Goal: Information Seeking & Learning: Learn about a topic

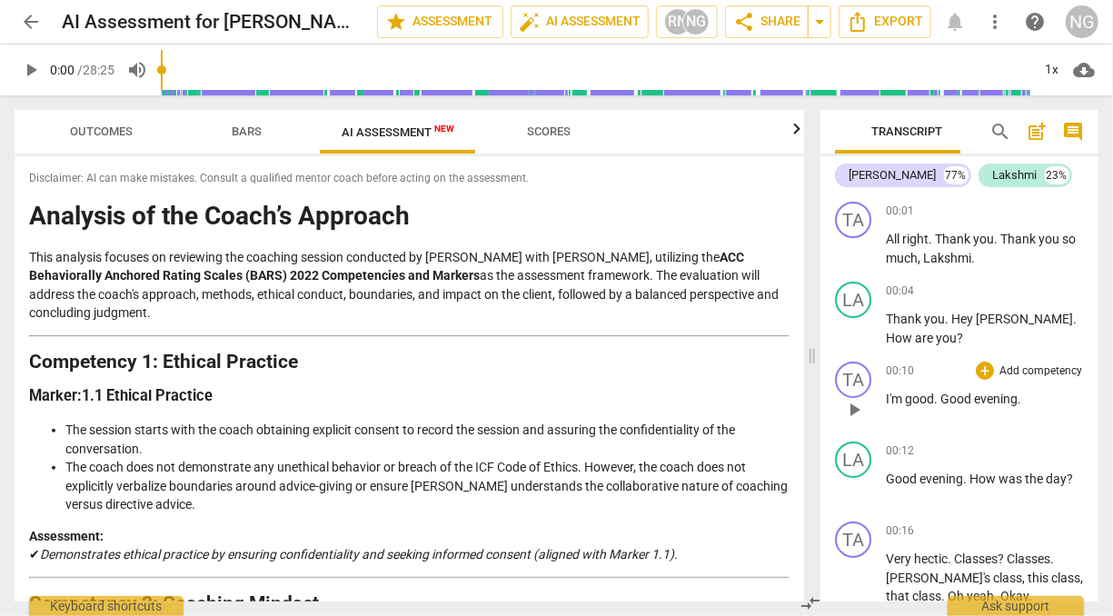
drag, startPoint x: 419, startPoint y: 353, endPoint x: 812, endPoint y: 363, distance: 393.4
click at [812, 363] on span at bounding box center [812, 355] width 11 height 520
click at [499, 403] on h3 "Marker: 1.1 Ethical Practice" at bounding box center [409, 396] width 760 height 19
click at [39, 18] on span "arrow_back" at bounding box center [31, 22] width 22 height 22
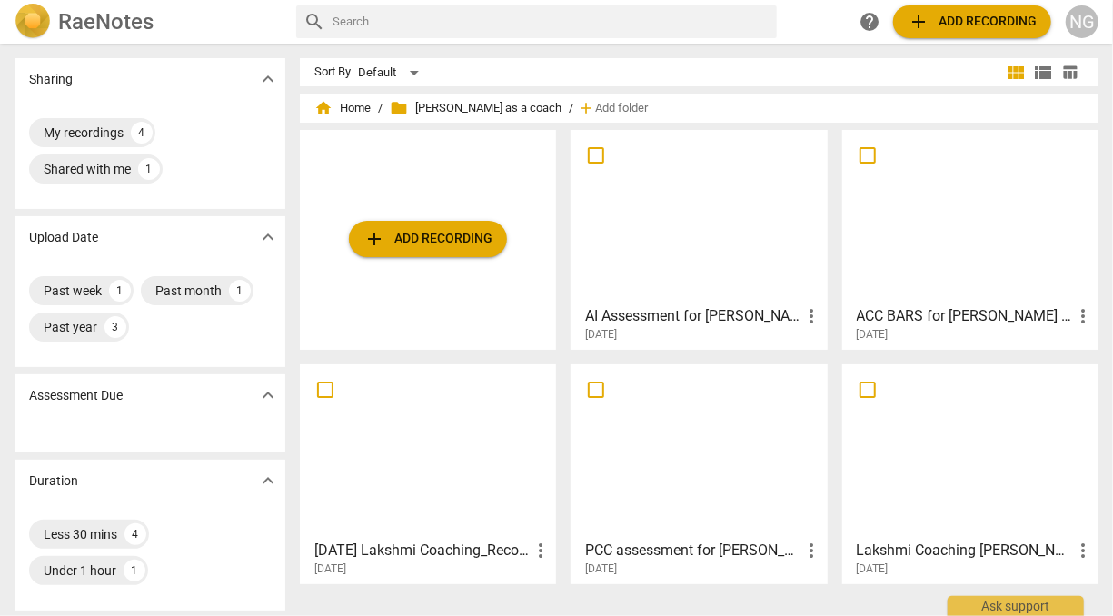
click at [709, 238] on div at bounding box center [698, 216] width 243 height 161
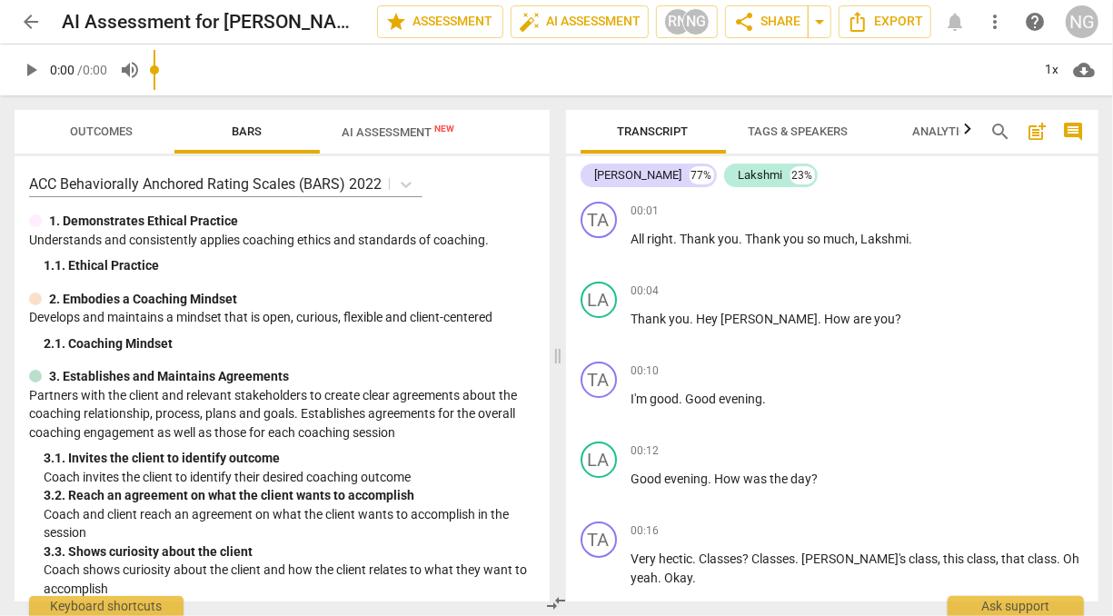
click at [391, 78] on input "range" at bounding box center [592, 70] width 877 height 58
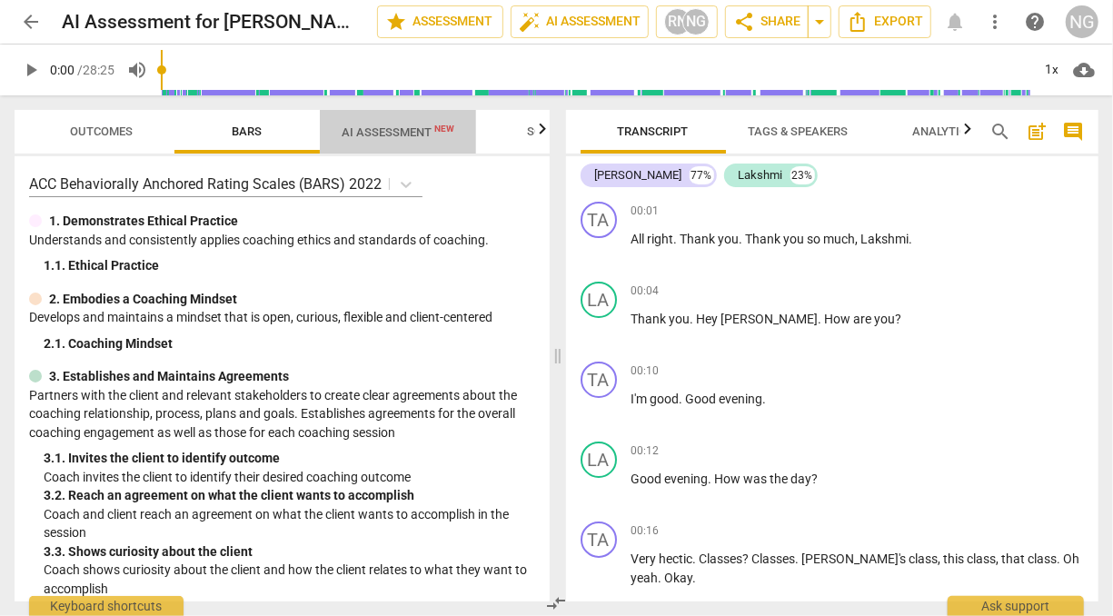
click at [400, 135] on span "AI Assessment New" at bounding box center [398, 132] width 113 height 14
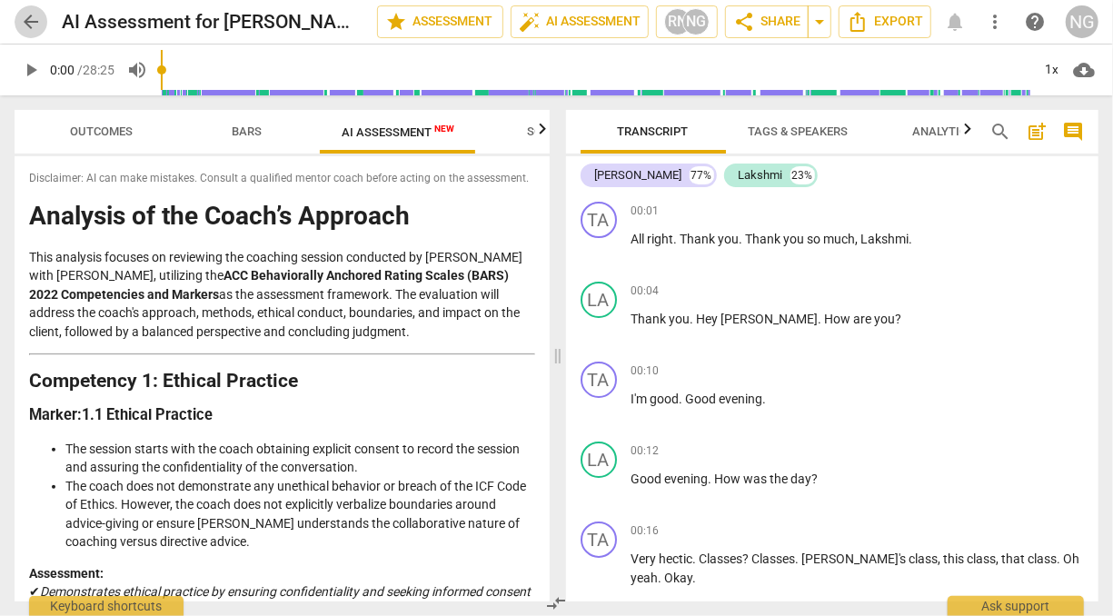
click at [33, 16] on span "arrow_back" at bounding box center [31, 22] width 22 height 22
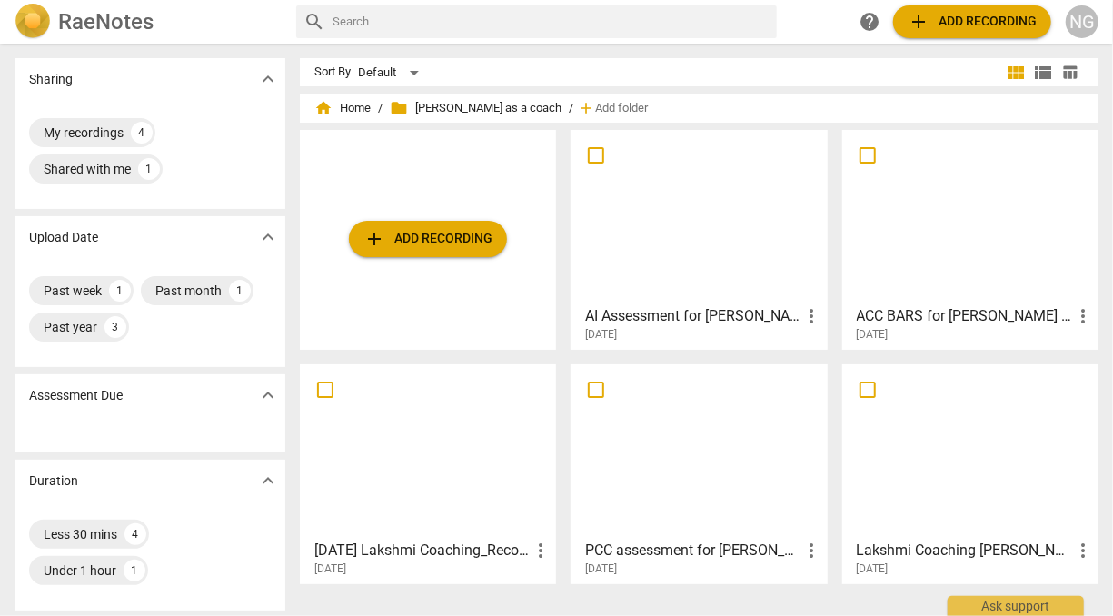
click at [868, 236] on div at bounding box center [969, 216] width 243 height 161
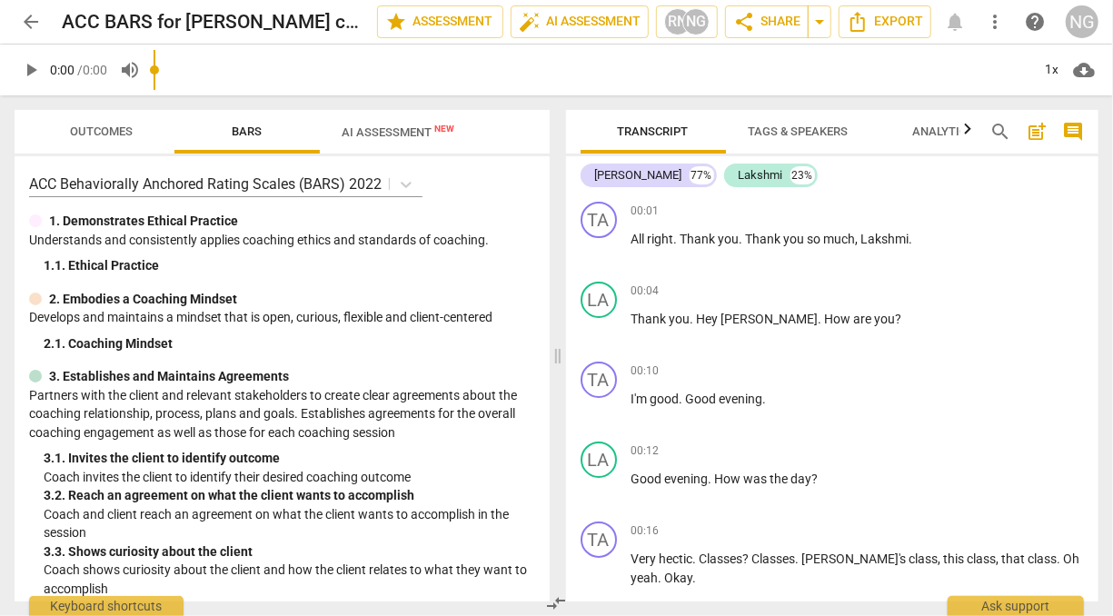
click at [387, 80] on input "range" at bounding box center [592, 70] width 877 height 58
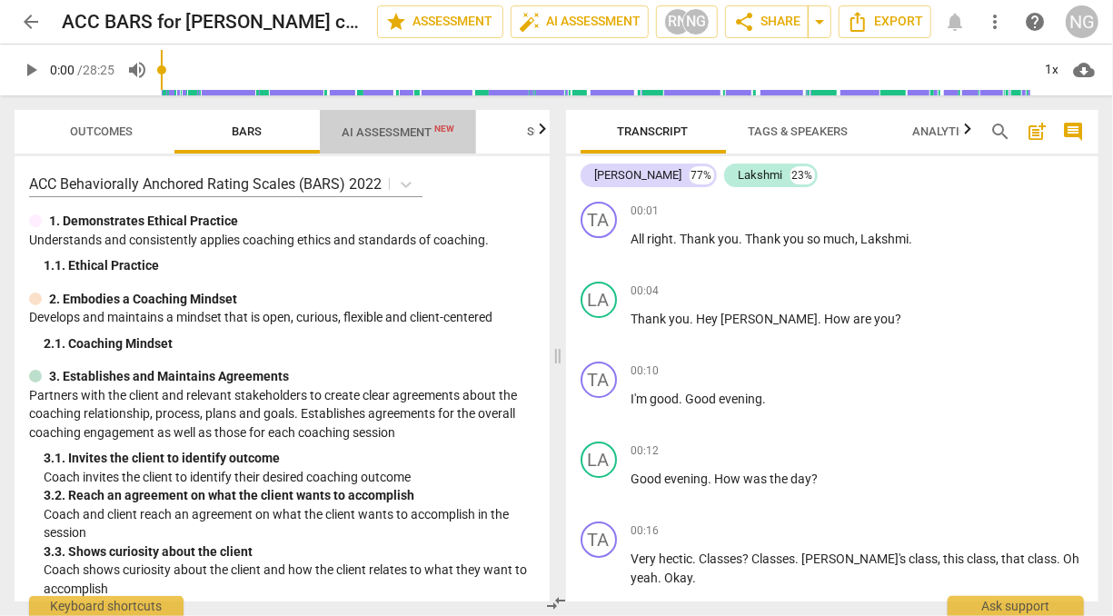
click at [392, 131] on span "AI Assessment New" at bounding box center [398, 132] width 113 height 14
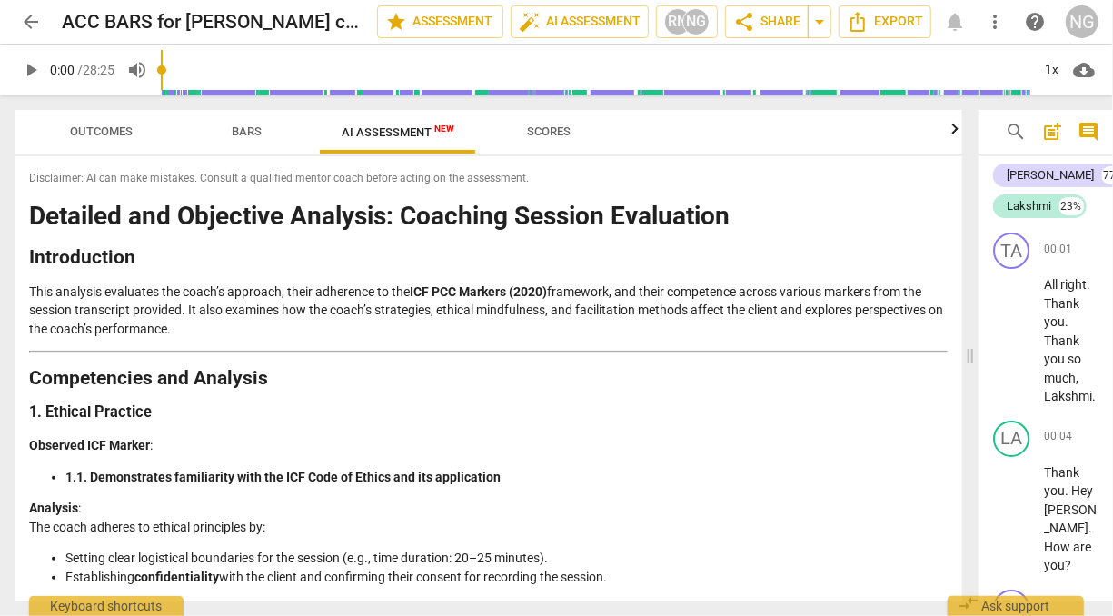
drag, startPoint x: 558, startPoint y: 358, endPoint x: 455, endPoint y: 376, distance: 104.2
click at [976, 360] on span at bounding box center [970, 355] width 11 height 520
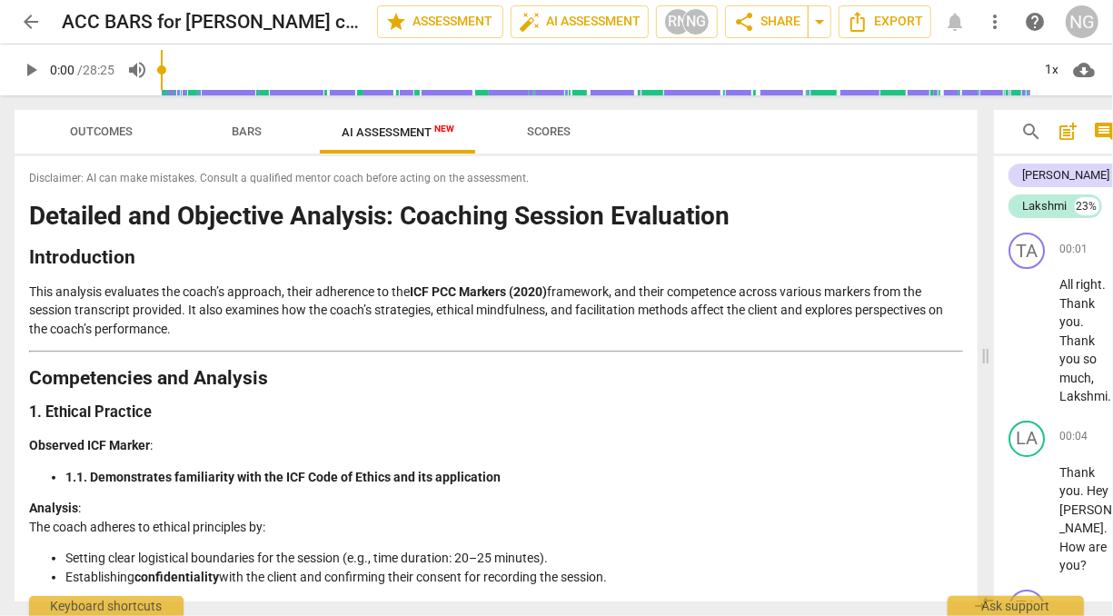
click at [461, 300] on p "This analysis evaluates the coach’s approach, their adherence to the ICF PCC Ma…" at bounding box center [496, 310] width 934 height 56
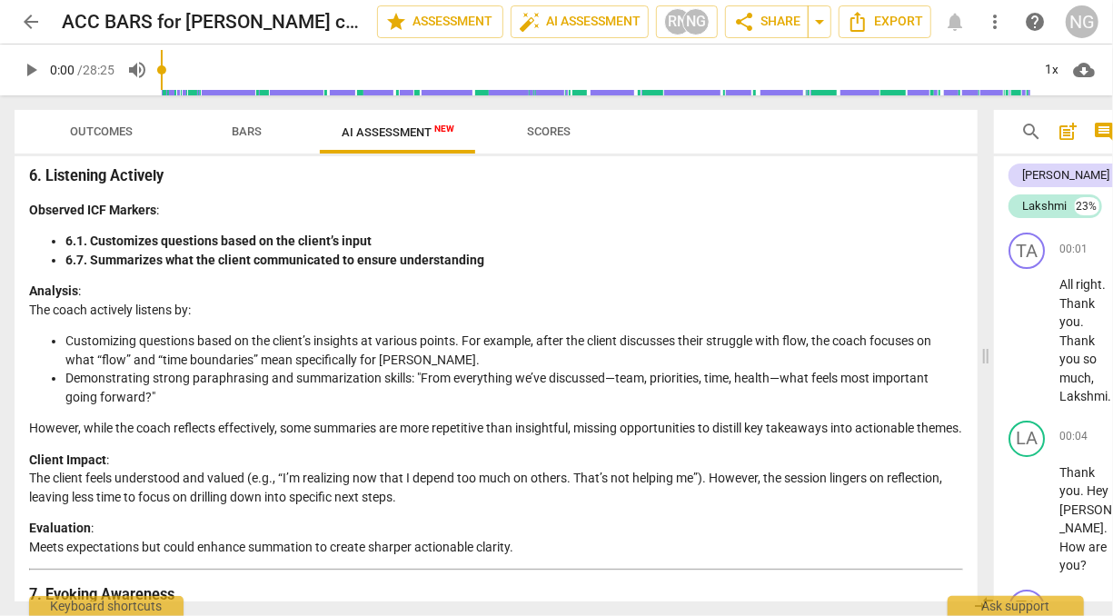
scroll to position [2283, 0]
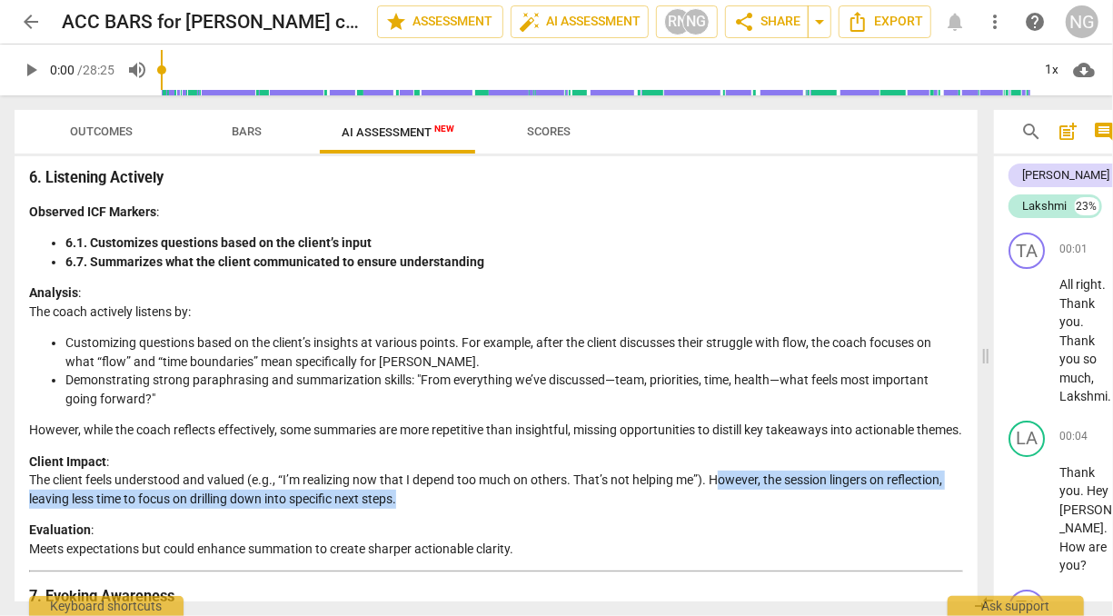
drag, startPoint x: 718, startPoint y: 487, endPoint x: 422, endPoint y: 508, distance: 296.8
click at [422, 508] on p "Client Impact : The client feels understood and valued (e.g., “I’m realizing no…" at bounding box center [496, 480] width 934 height 56
drag, startPoint x: 422, startPoint y: 508, endPoint x: 468, endPoint y: 518, distance: 46.5
click at [468, 509] on p "Client Impact : The client feels understood and valued (e.g., “I’m realizing no…" at bounding box center [496, 480] width 934 height 56
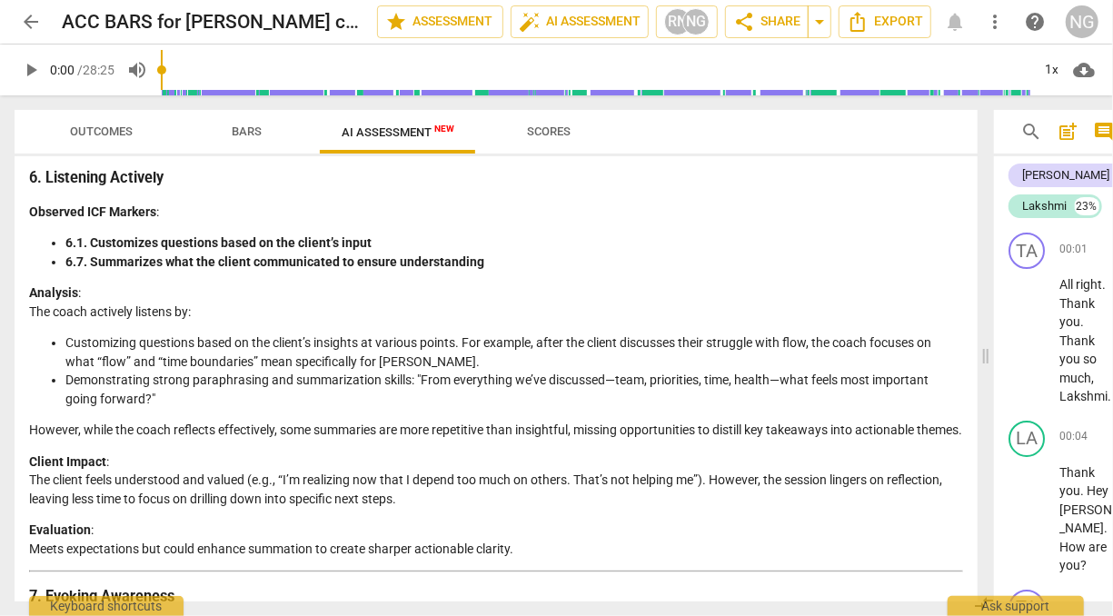
click at [546, 491] on p "Client Impact : The client feels understood and valued (e.g., “I’m realizing no…" at bounding box center [496, 480] width 934 height 56
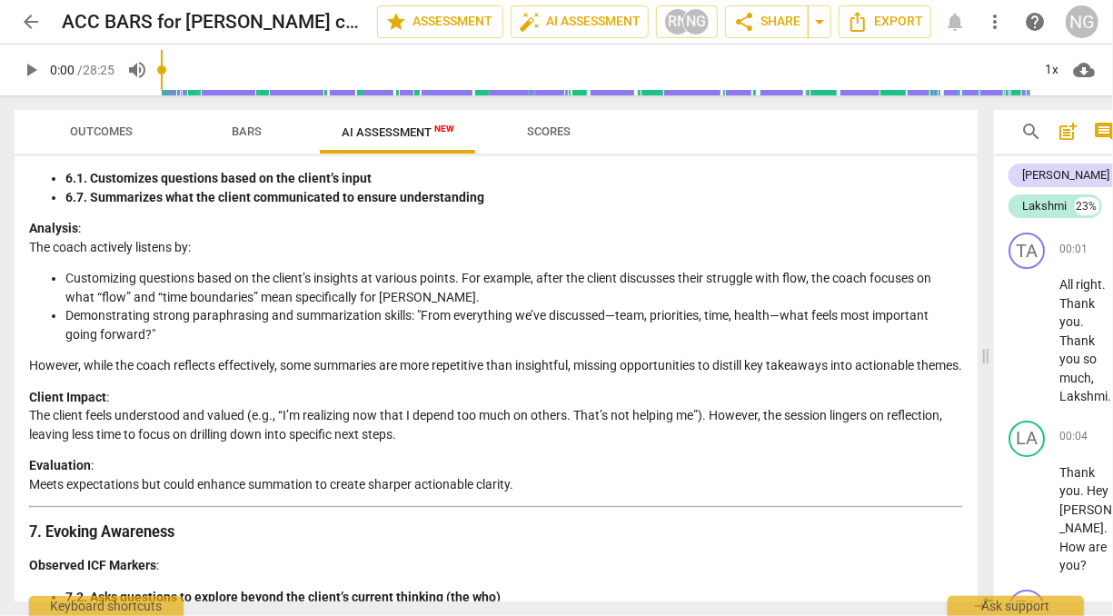
scroll to position [2349, 0]
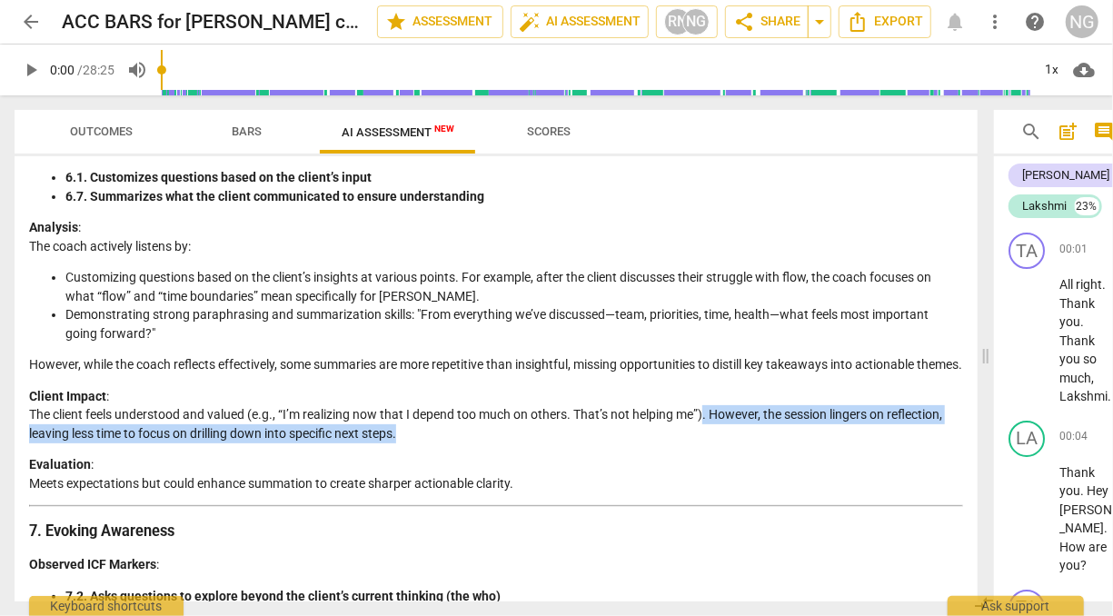
drag, startPoint x: 708, startPoint y: 430, endPoint x: 714, endPoint y: 447, distance: 18.4
click at [714, 443] on p "Client Impact : The client feels understood and valued (e.g., “I’m realizing no…" at bounding box center [496, 415] width 934 height 56
drag, startPoint x: 714, startPoint y: 447, endPoint x: 662, endPoint y: 452, distance: 52.1
click at [662, 443] on p "Client Impact : The client feels understood and valued (e.g., “I’m realizing no…" at bounding box center [496, 415] width 934 height 56
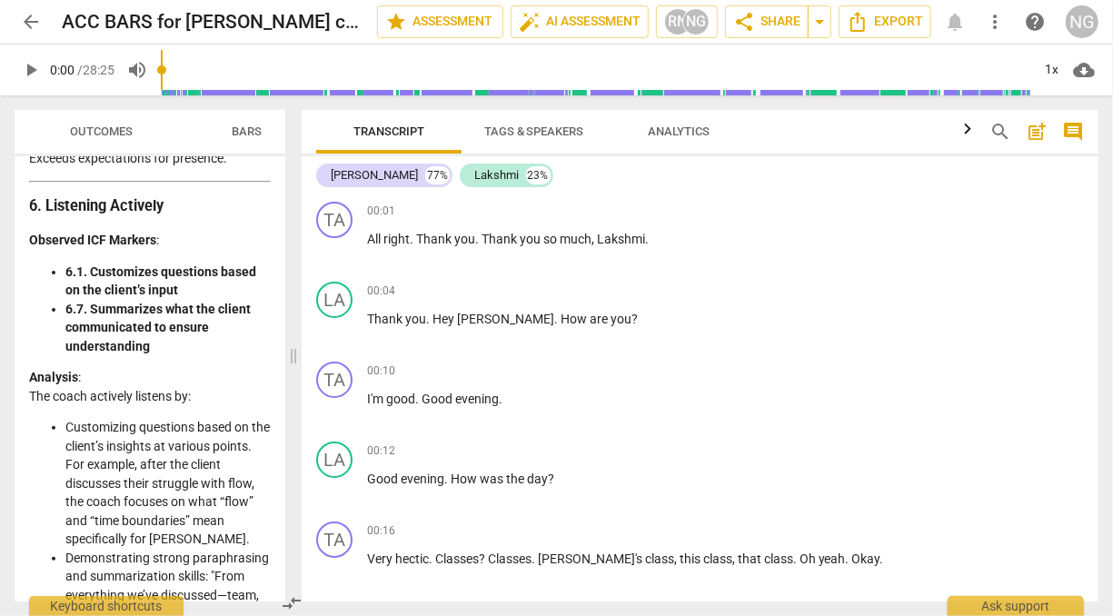
scroll to position [4454, 0]
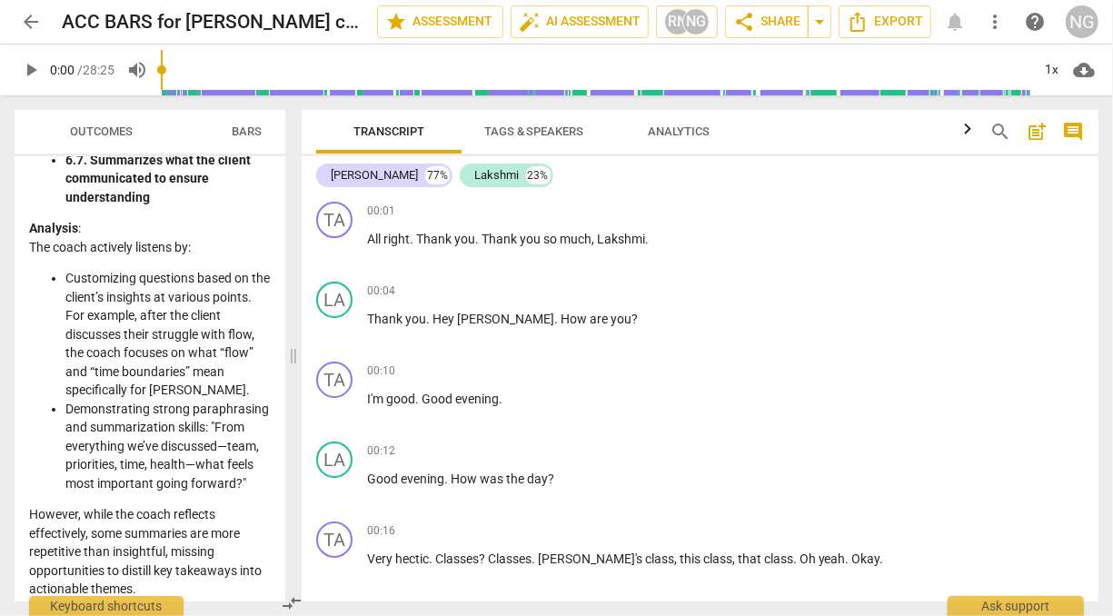
drag, startPoint x: 990, startPoint y: 365, endPoint x: 298, endPoint y: 387, distance: 692.5
click at [298, 387] on span at bounding box center [293, 355] width 11 height 520
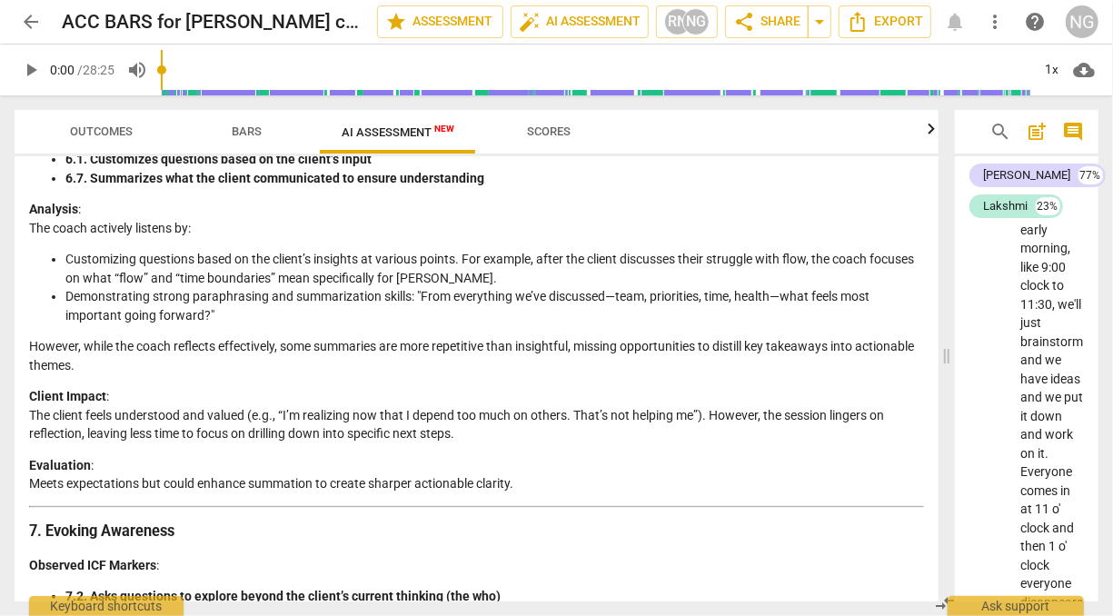
scroll to position [39978, 0]
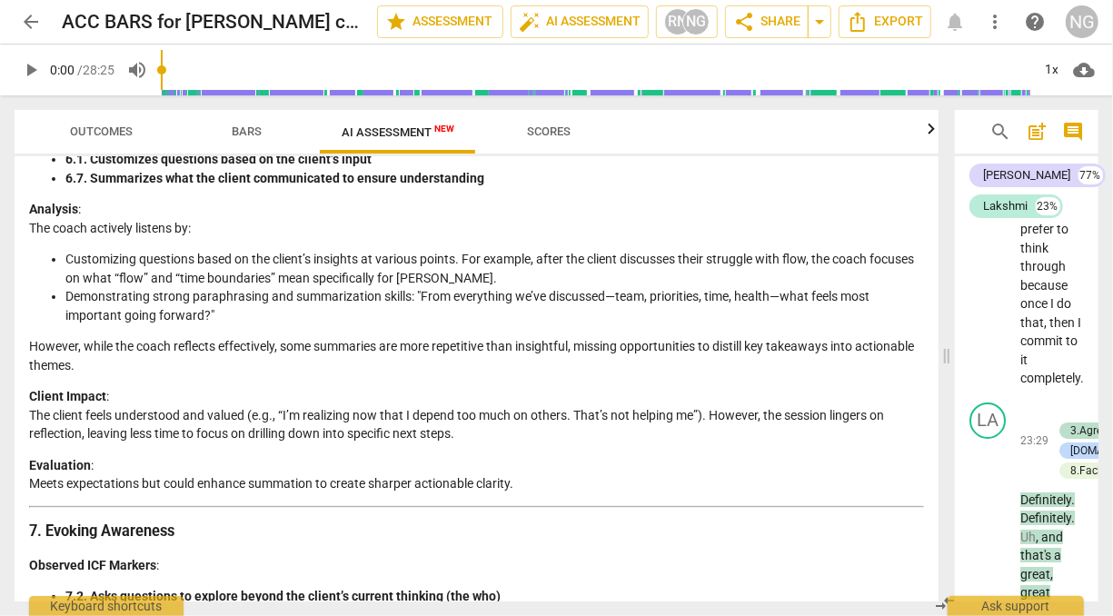
drag, startPoint x: 292, startPoint y: 358, endPoint x: 945, endPoint y: 397, distance: 654.2
click at [945, 397] on span at bounding box center [946, 355] width 11 height 520
click at [626, 443] on p "Client Impact : The client feels understood and valued (e.g., “I’m realizing no…" at bounding box center [476, 415] width 895 height 56
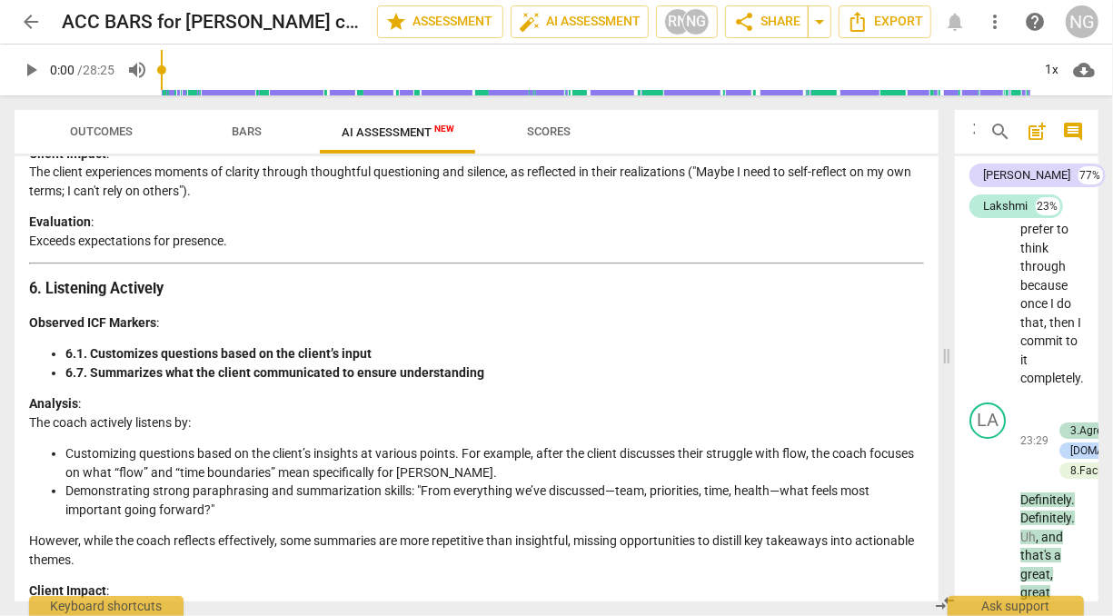
scroll to position [2172, 0]
click at [40, 16] on span "arrow_back" at bounding box center [31, 22] width 22 height 22
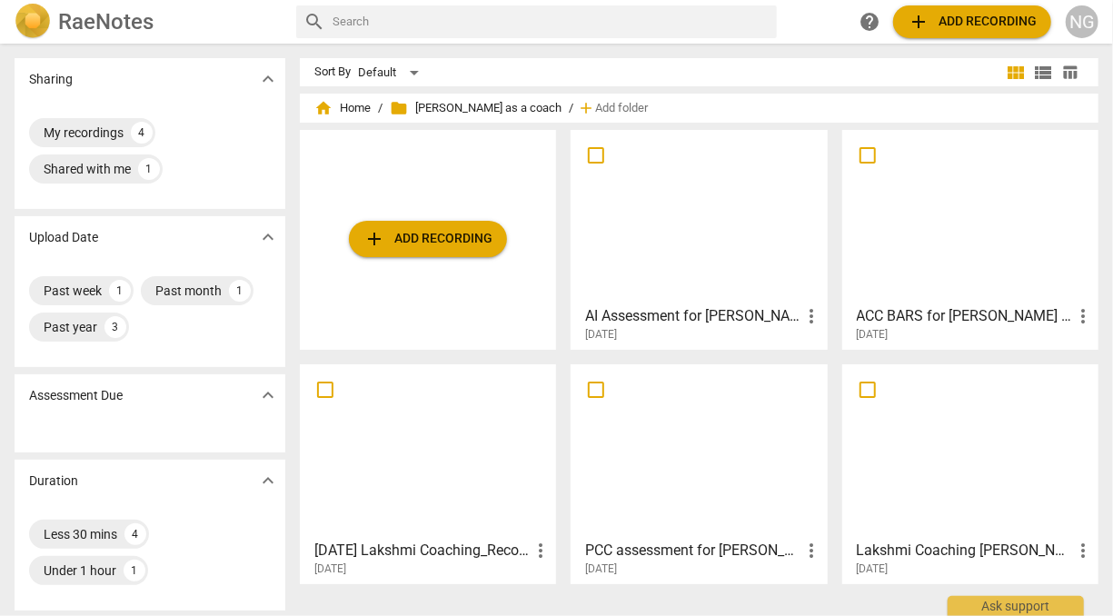
click at [722, 249] on div at bounding box center [698, 216] width 243 height 161
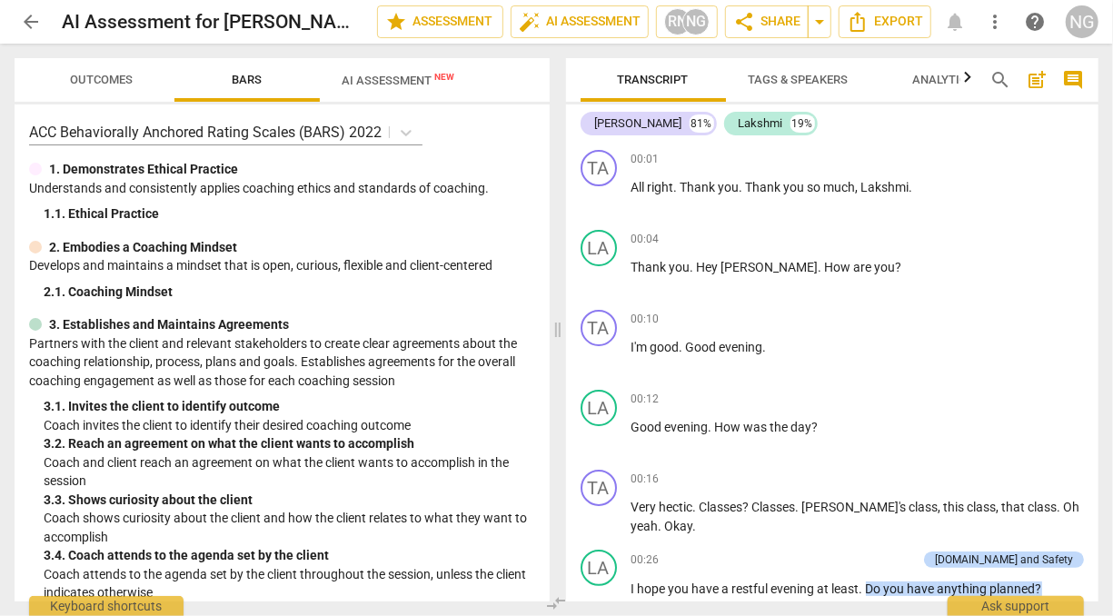
click at [401, 78] on span "AI Assessment New" at bounding box center [398, 81] width 113 height 14
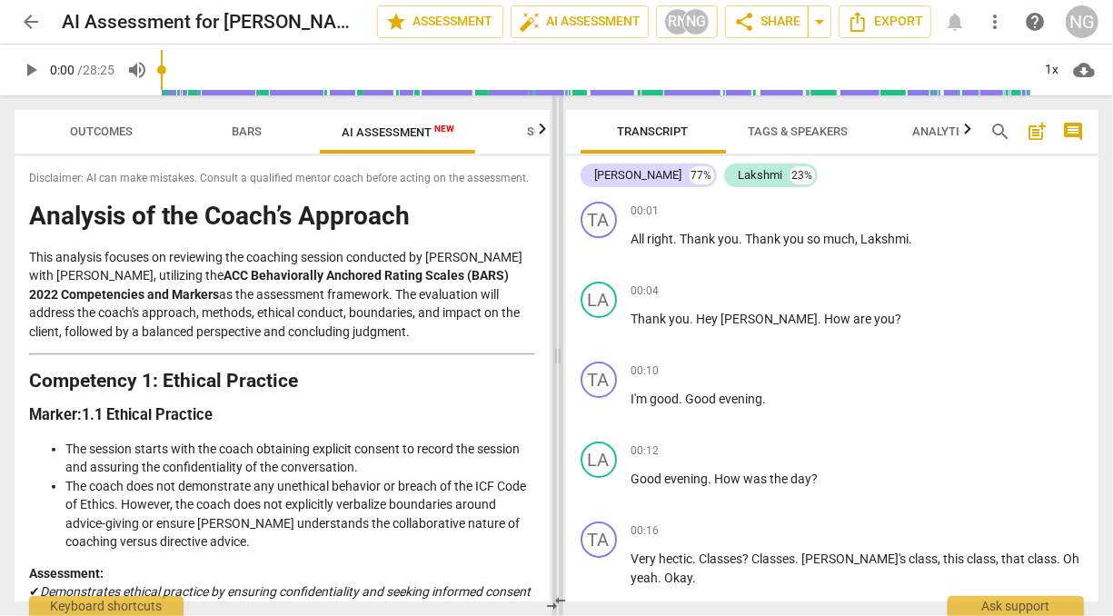
drag, startPoint x: 558, startPoint y: 354, endPoint x: 929, endPoint y: 378, distance: 372.2
click at [563, 378] on span at bounding box center [557, 355] width 11 height 520
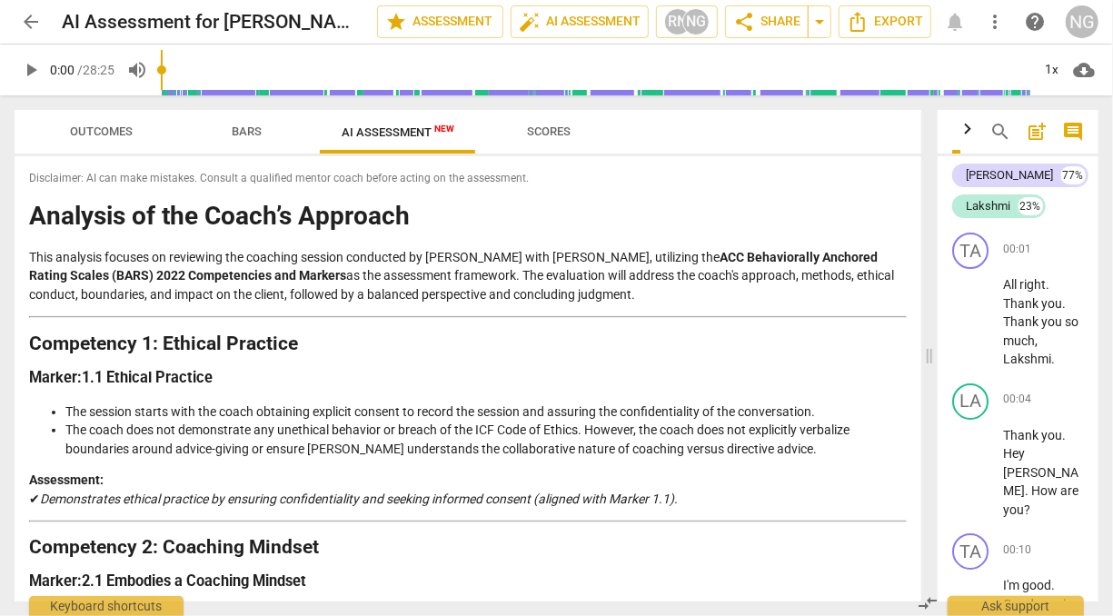
click at [428, 442] on li "The coach does not demonstrate any unethical behavior or breach of the ICF Code…" at bounding box center [485, 439] width 841 height 37
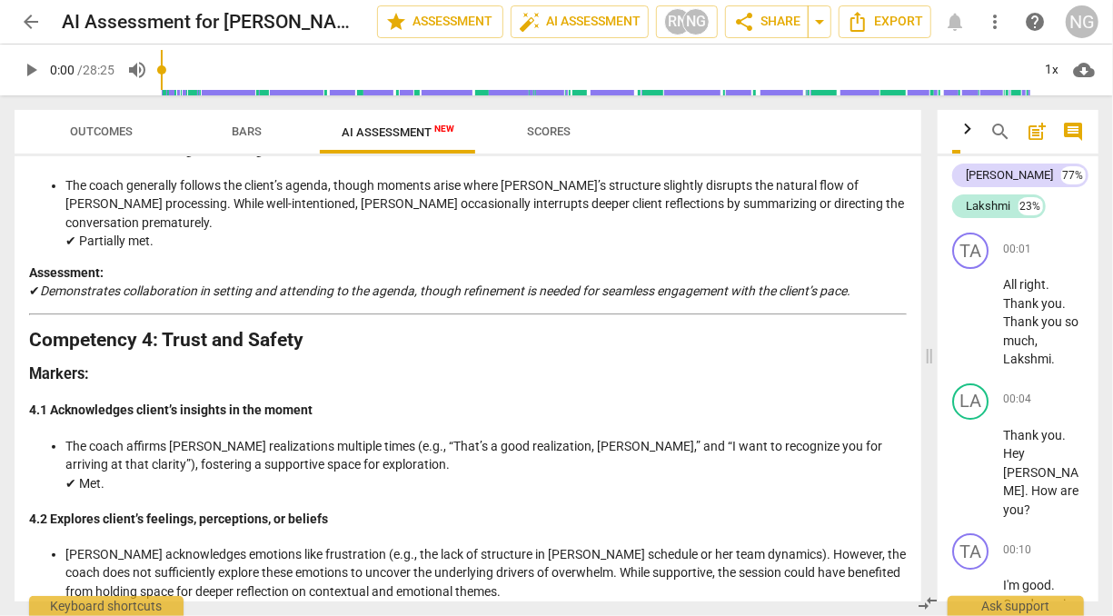
scroll to position [1035, 0]
drag, startPoint x: 299, startPoint y: 334, endPoint x: 329, endPoint y: 339, distance: 30.3
click at [329, 339] on h2 "Competency 4: Trust and Safety" at bounding box center [467, 339] width 877 height 19
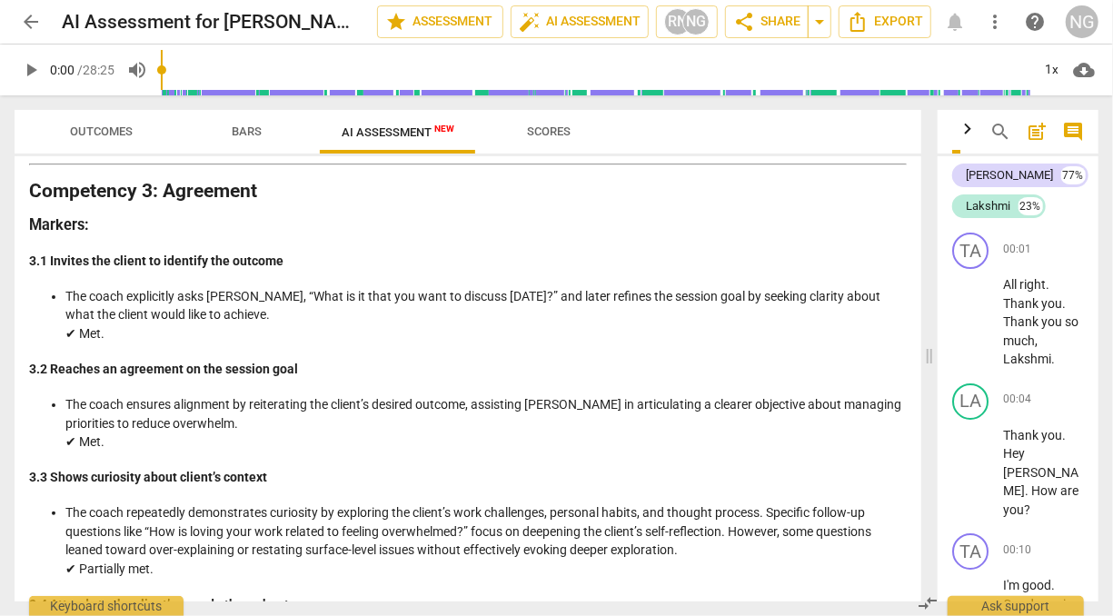
scroll to position [579, 0]
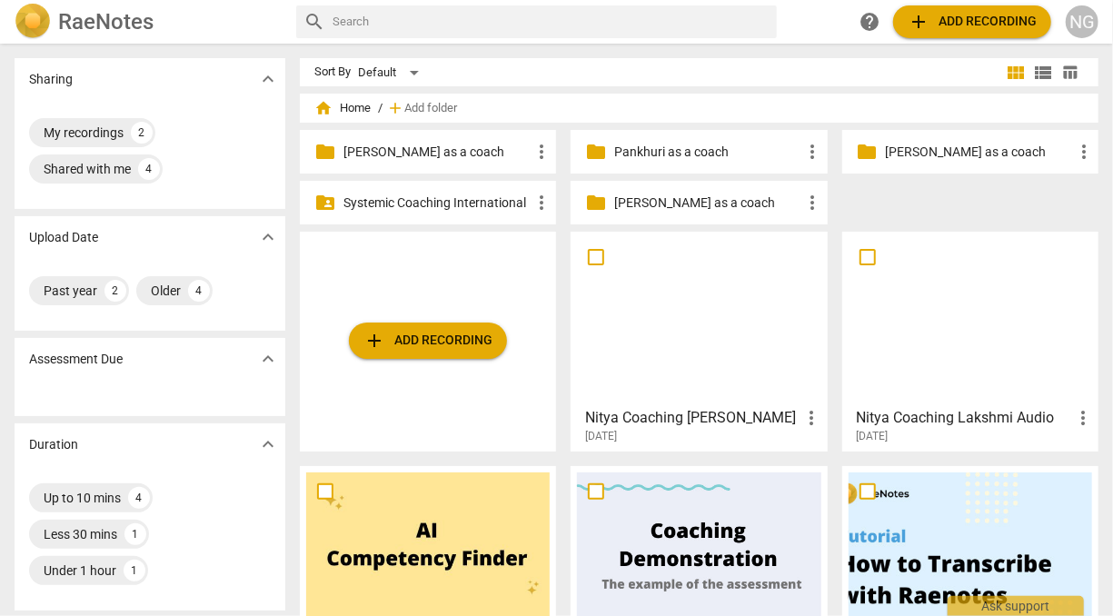
click at [396, 154] on p "[PERSON_NAME] as a coach" at bounding box center [436, 152] width 187 height 19
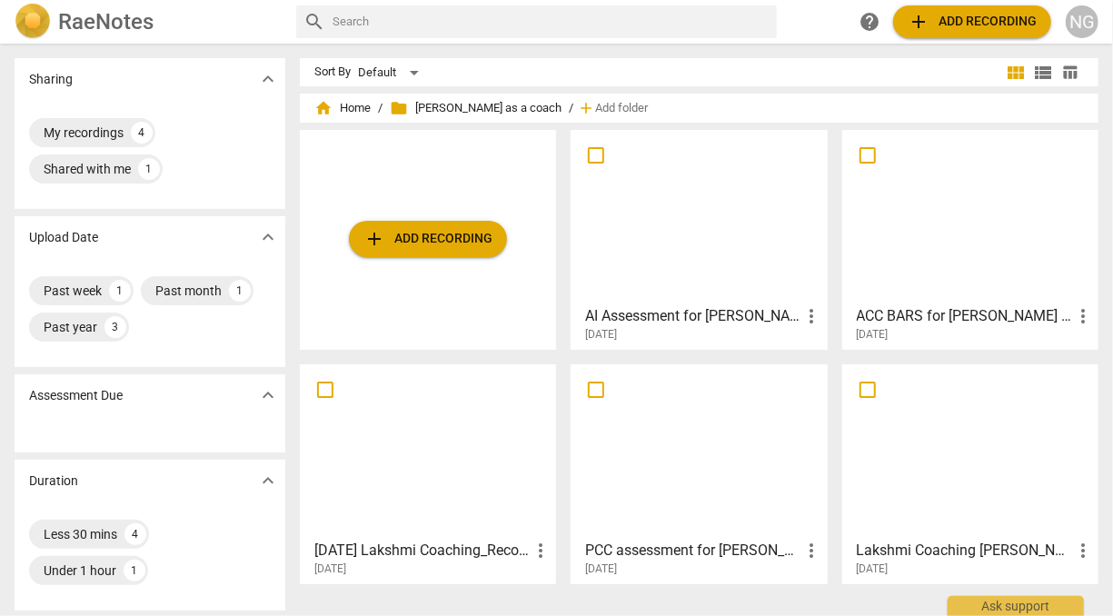
click at [865, 229] on div at bounding box center [969, 216] width 243 height 161
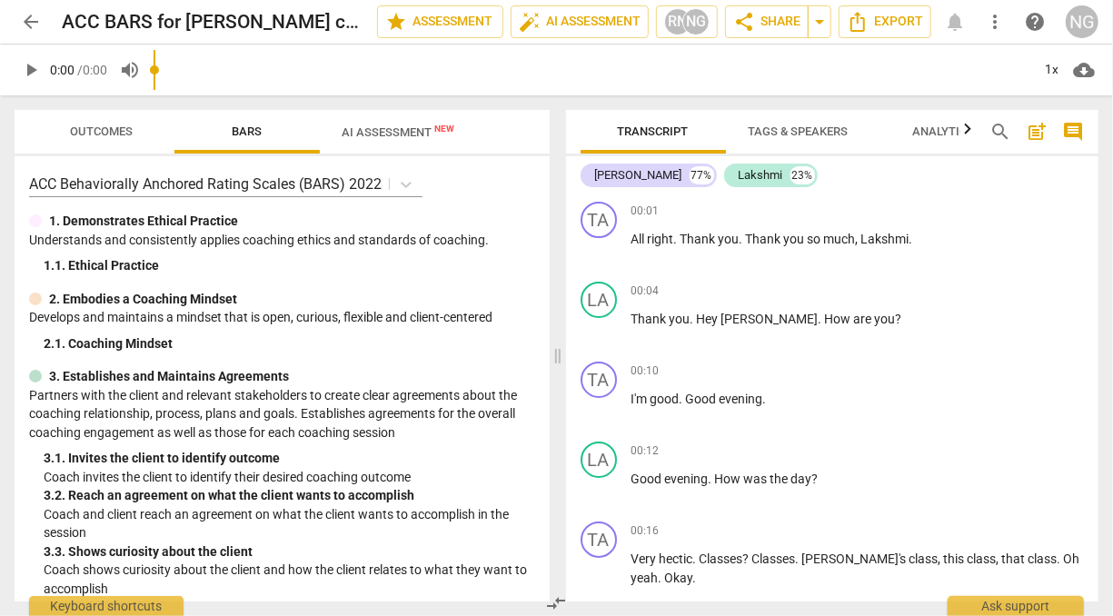
click at [381, 133] on span "AI Assessment New" at bounding box center [398, 132] width 113 height 14
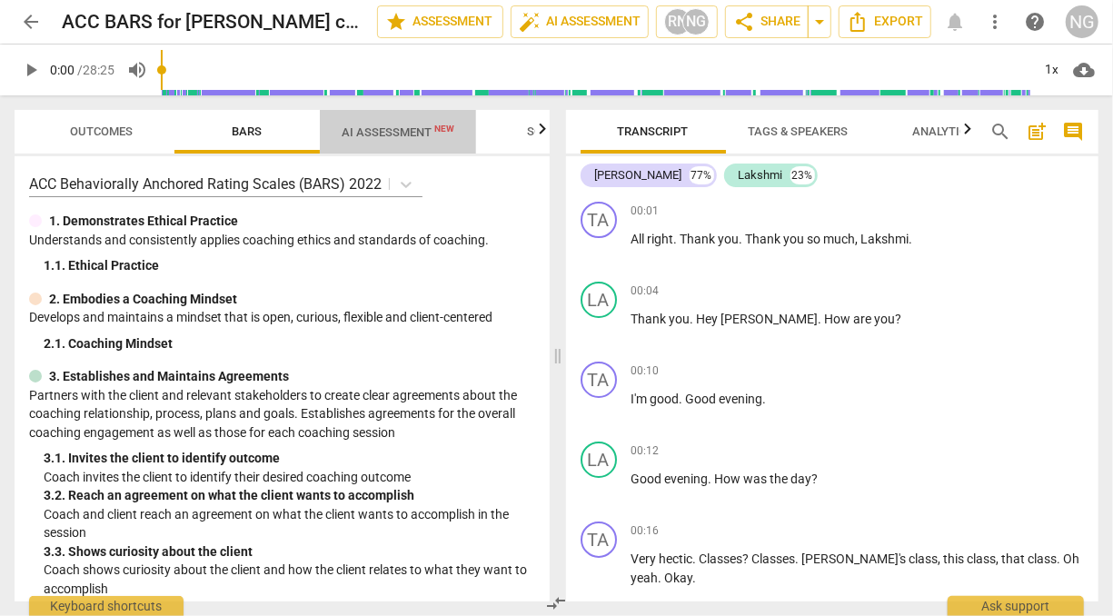
click at [406, 129] on span "AI Assessment New" at bounding box center [398, 132] width 113 height 14
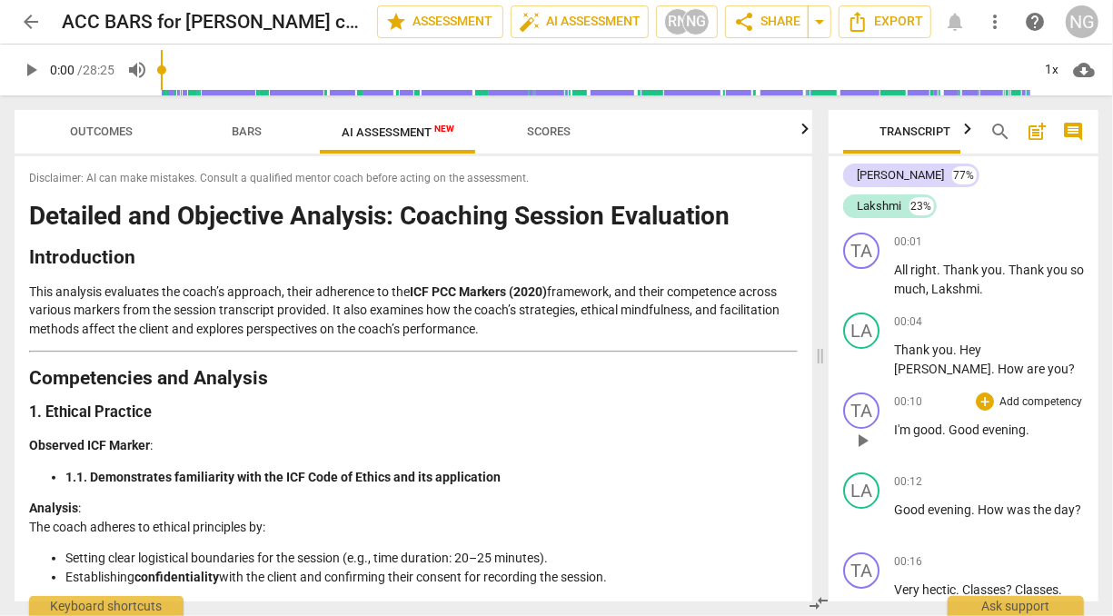
drag, startPoint x: 560, startPoint y: 363, endPoint x: 822, endPoint y: 383, distance: 263.3
click at [822, 383] on span at bounding box center [820, 355] width 11 height 520
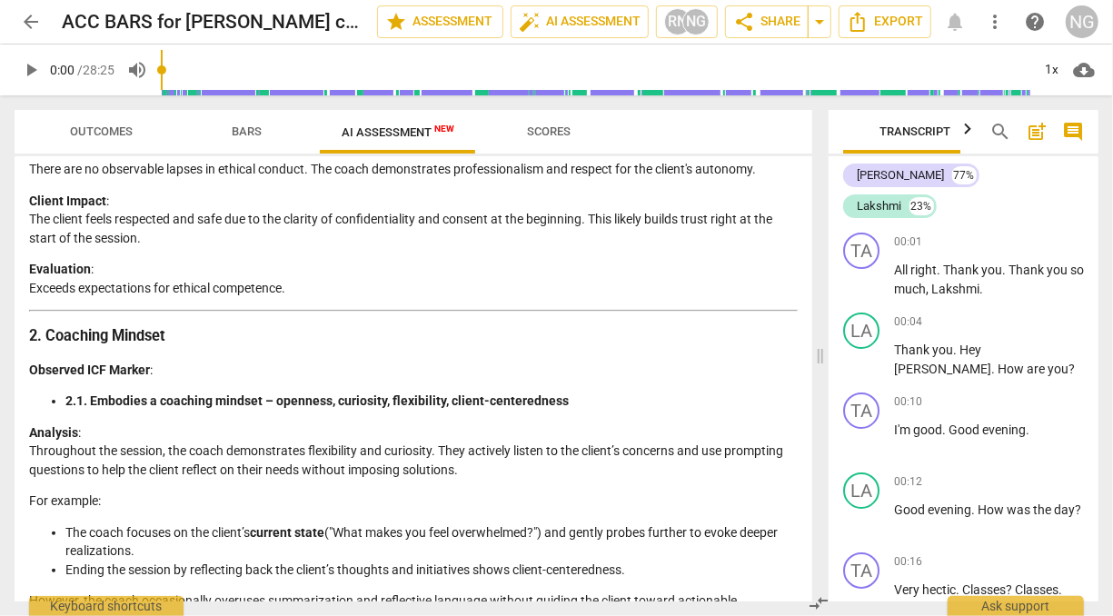
scroll to position [440, 0]
click at [544, 226] on p "Client Impact : The client feels respected and safe due to the clarity of confi…" at bounding box center [413, 219] width 768 height 56
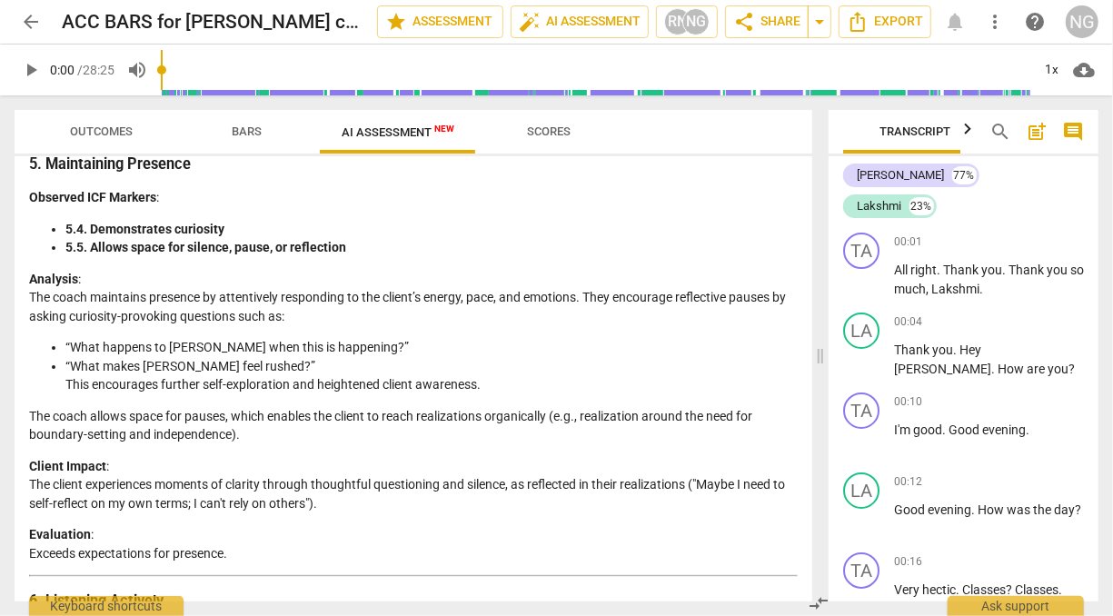
scroll to position [2010, 0]
